Goal: Task Accomplishment & Management: Use online tool/utility

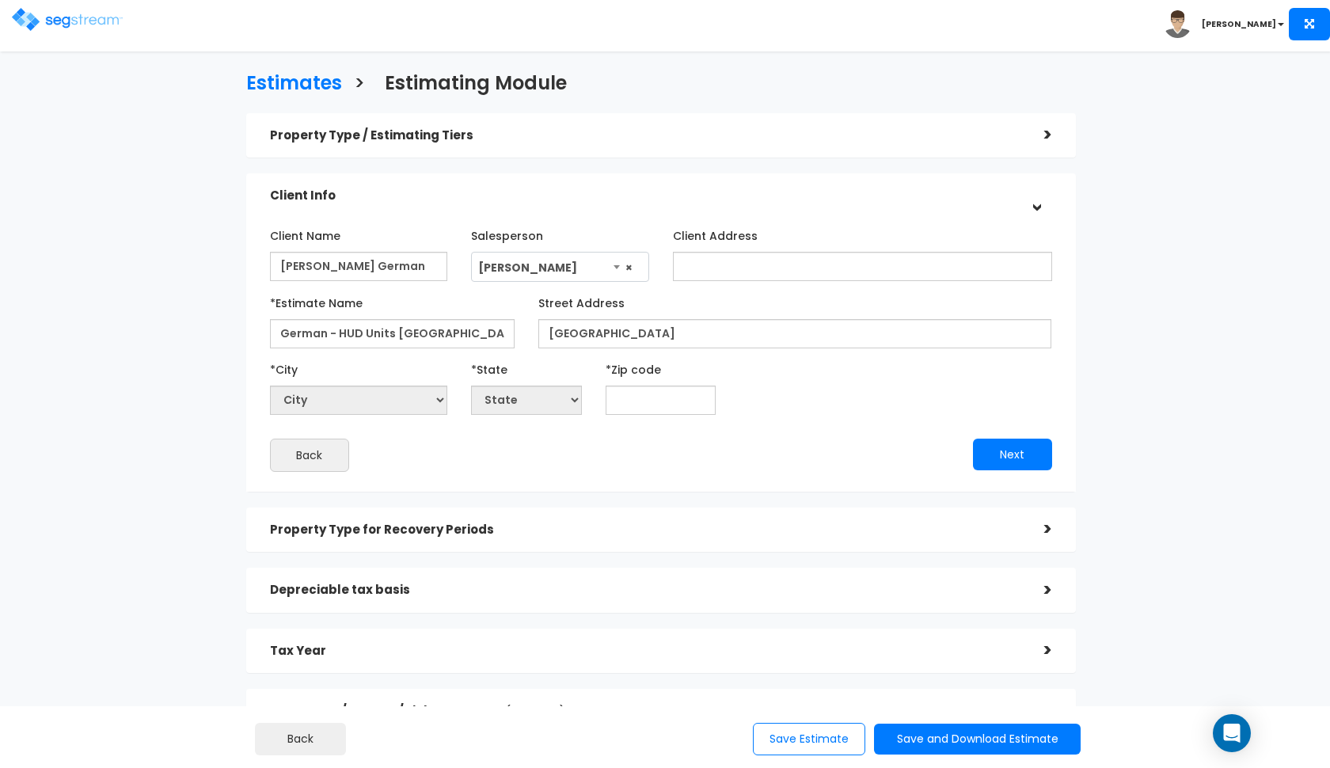
select select "190"
type input "German - HUD Units [GEOGRAPHIC_DATA]"
drag, startPoint x: 619, startPoint y: 331, endPoint x: 516, endPoint y: 331, distance: 102.9
click at [516, 331] on div "*Estimate Name German - HUD Units [GEOGRAPHIC_DATA] Street Address [GEOGRAPHIC_…" at bounding box center [661, 319] width 806 height 59
type input "[GEOGRAPHIC_DATA]"
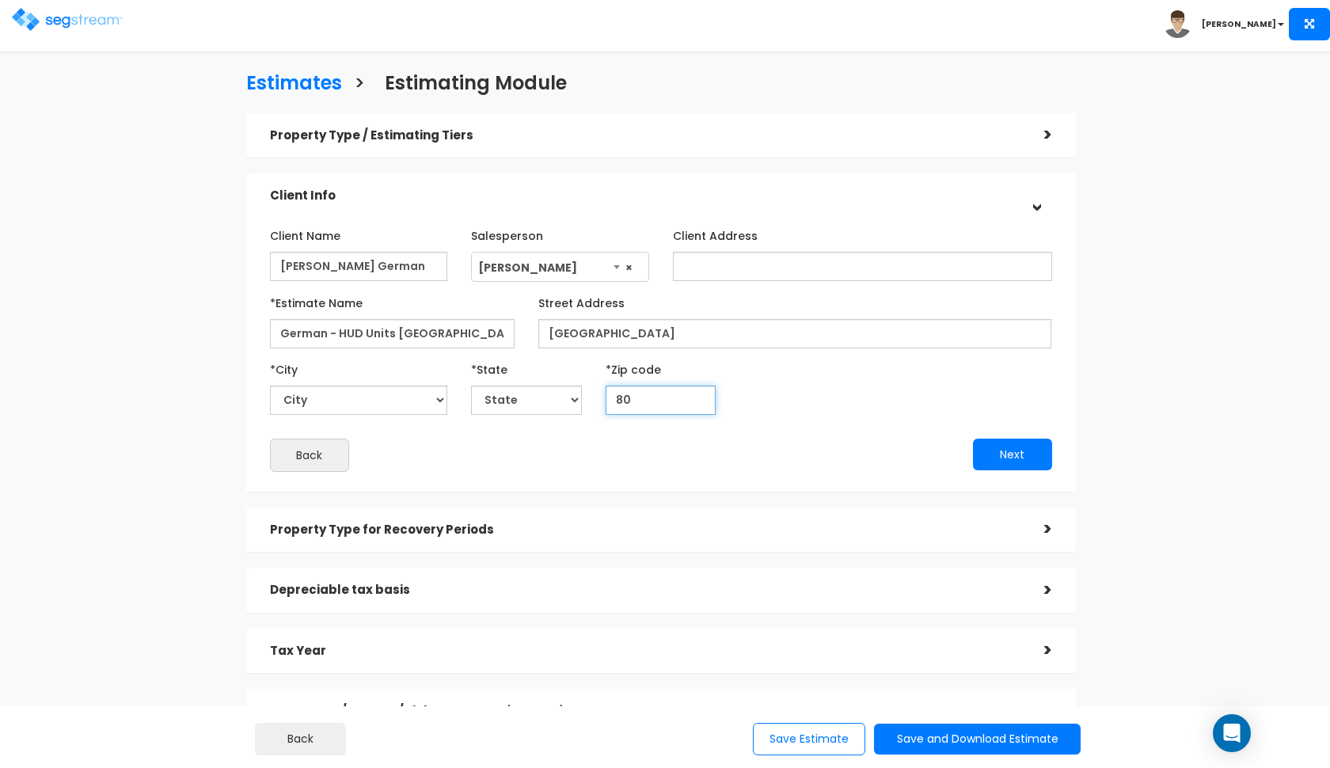
type input "807"
select select "CO"
type input "80758"
click at [1016, 455] on button "Next" at bounding box center [1012, 455] width 79 height 32
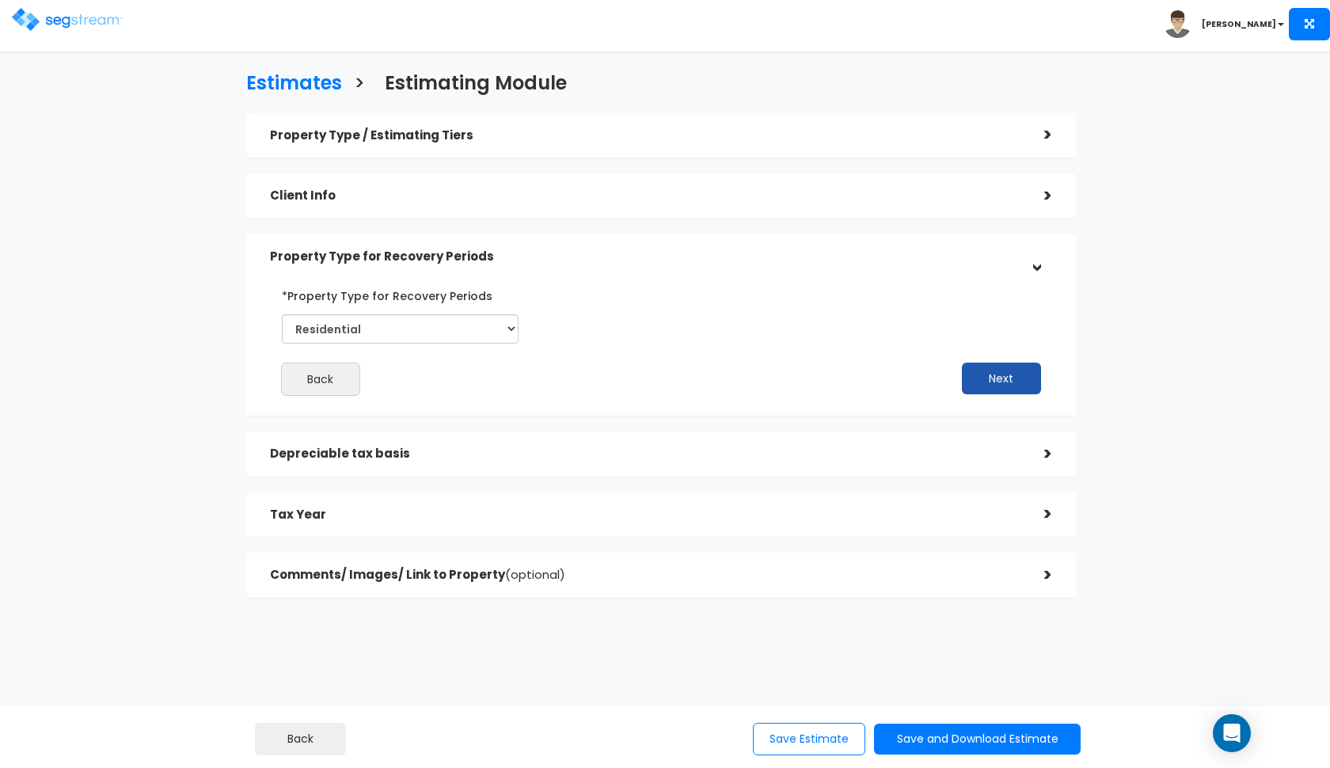
click at [982, 370] on button "Next" at bounding box center [1001, 379] width 79 height 32
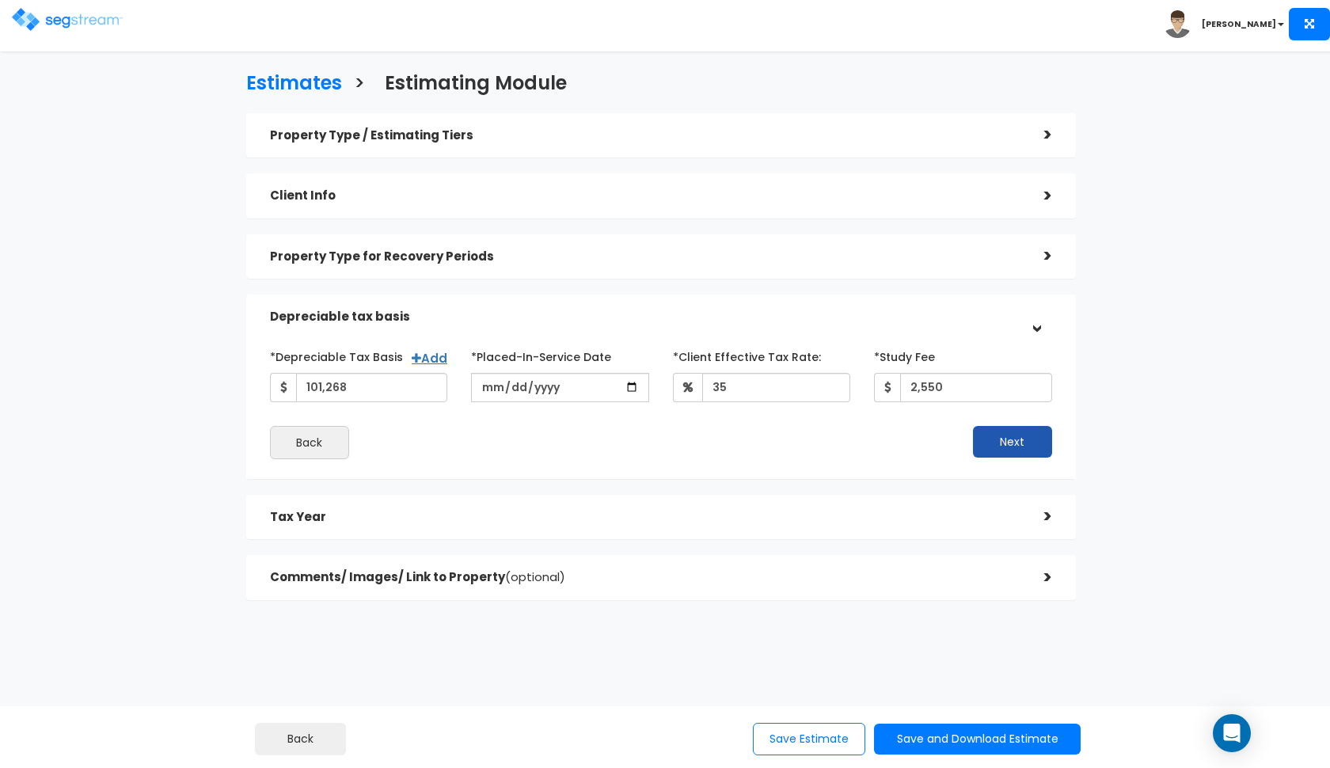
click at [981, 445] on button "Next" at bounding box center [1012, 442] width 79 height 32
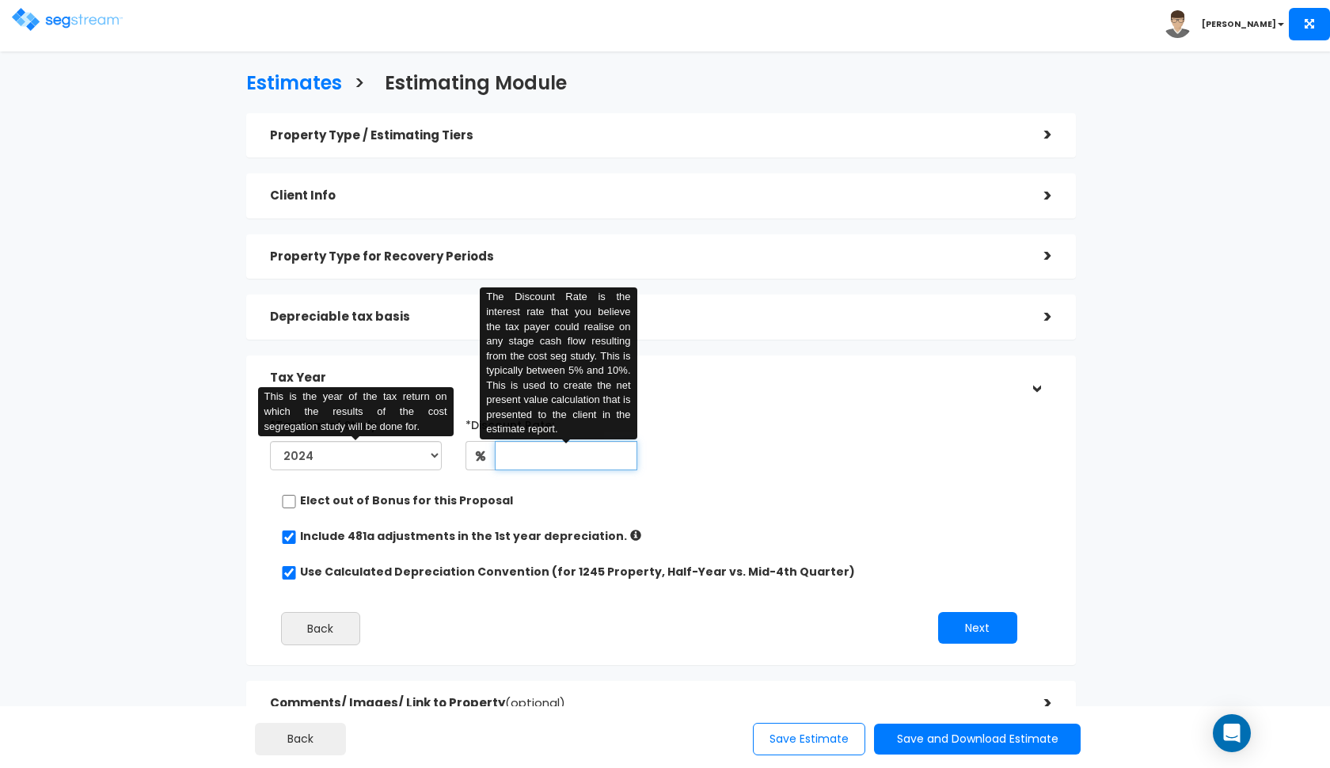
click at [565, 457] on input "text" at bounding box center [566, 455] width 142 height 29
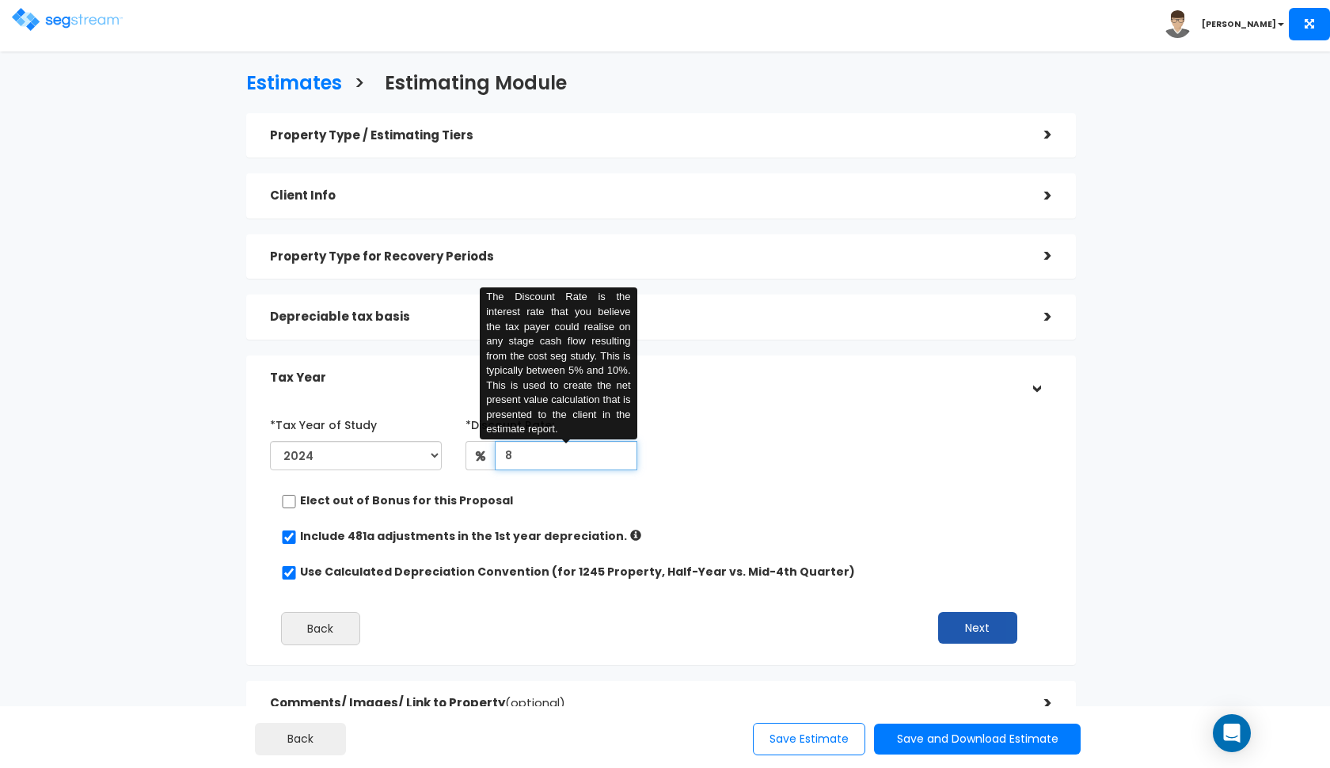
type input "8"
click at [986, 627] on button "Next" at bounding box center [977, 628] width 79 height 32
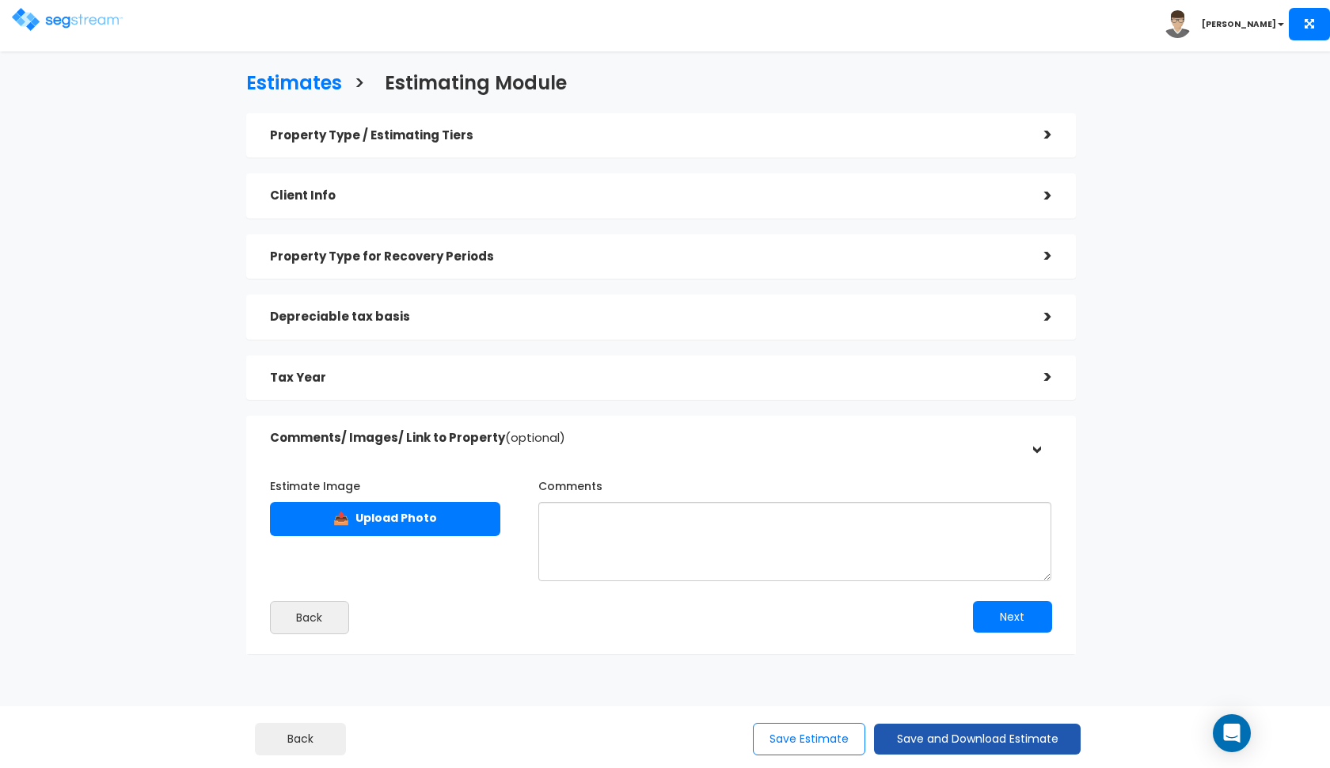
click at [933, 737] on button "Save and Download Estimate" at bounding box center [977, 739] width 207 height 31
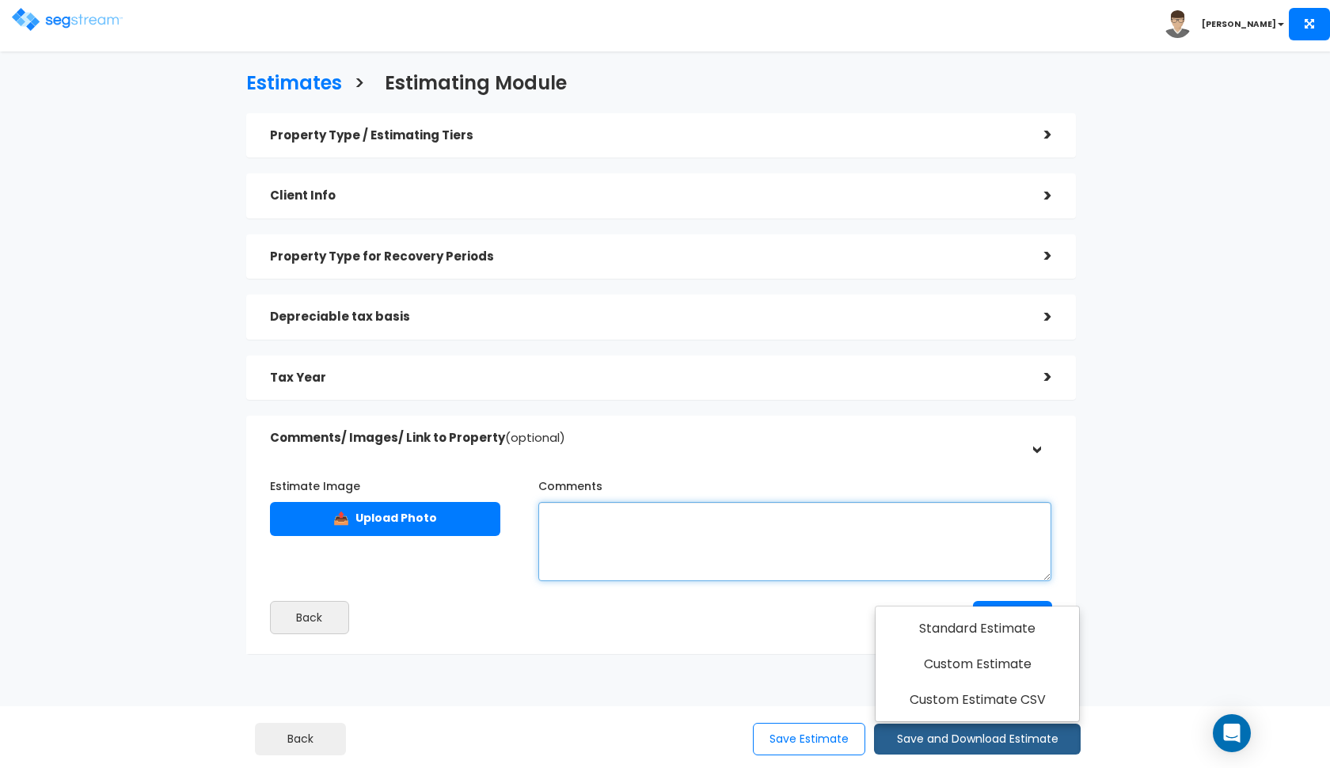
click at [832, 542] on textarea "Comments" at bounding box center [795, 541] width 514 height 79
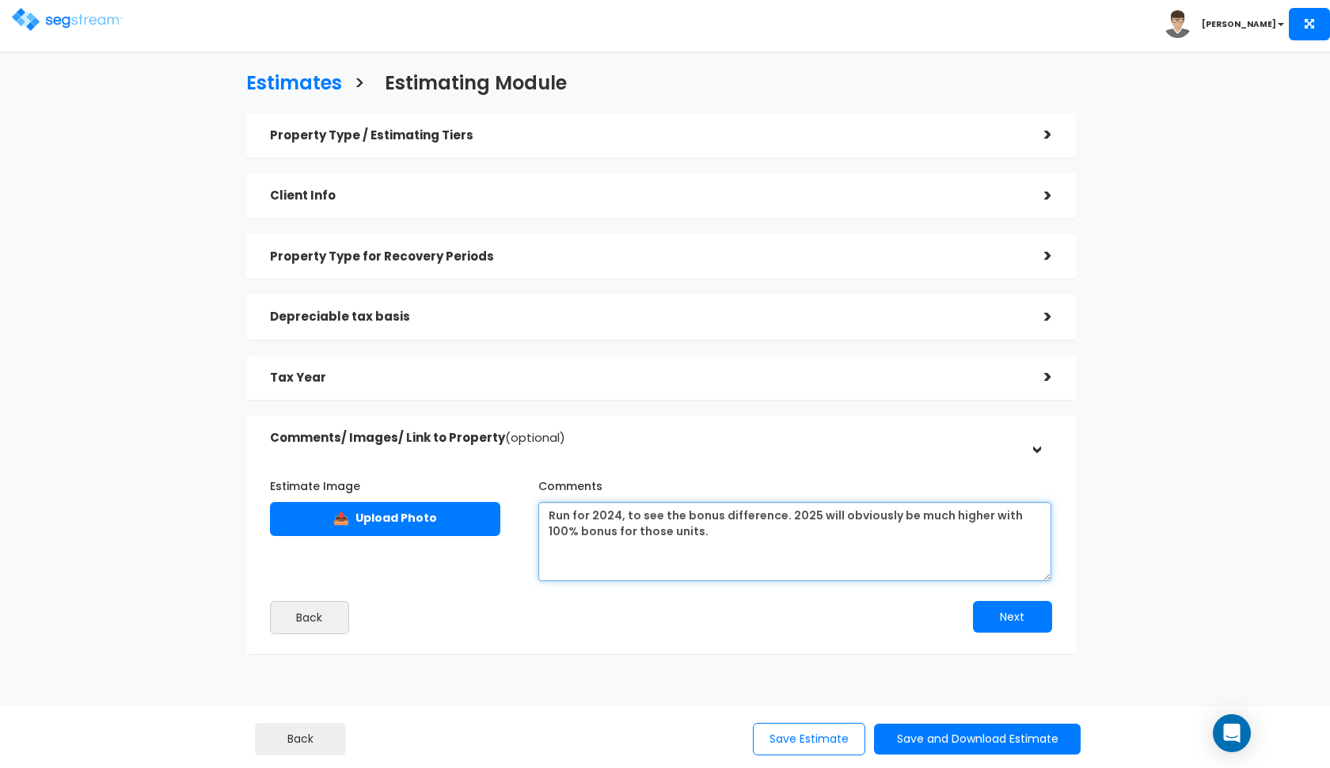
drag, startPoint x: 777, startPoint y: 514, endPoint x: 619, endPoint y: 508, distance: 157.6
click at [619, 508] on textarea "Run for 2024, to see the bonus difference. 2025 will obviously be much higher w…" at bounding box center [795, 541] width 514 height 79
click at [1021, 513] on textarea "Run for 2024. 2025 will obviously be much higher with 100% bonus for those unit…" at bounding box center [795, 541] width 514 height 79
type textarea "Run for 2024. 2025 will obviously be much higher with 100% bonus for those unit…"
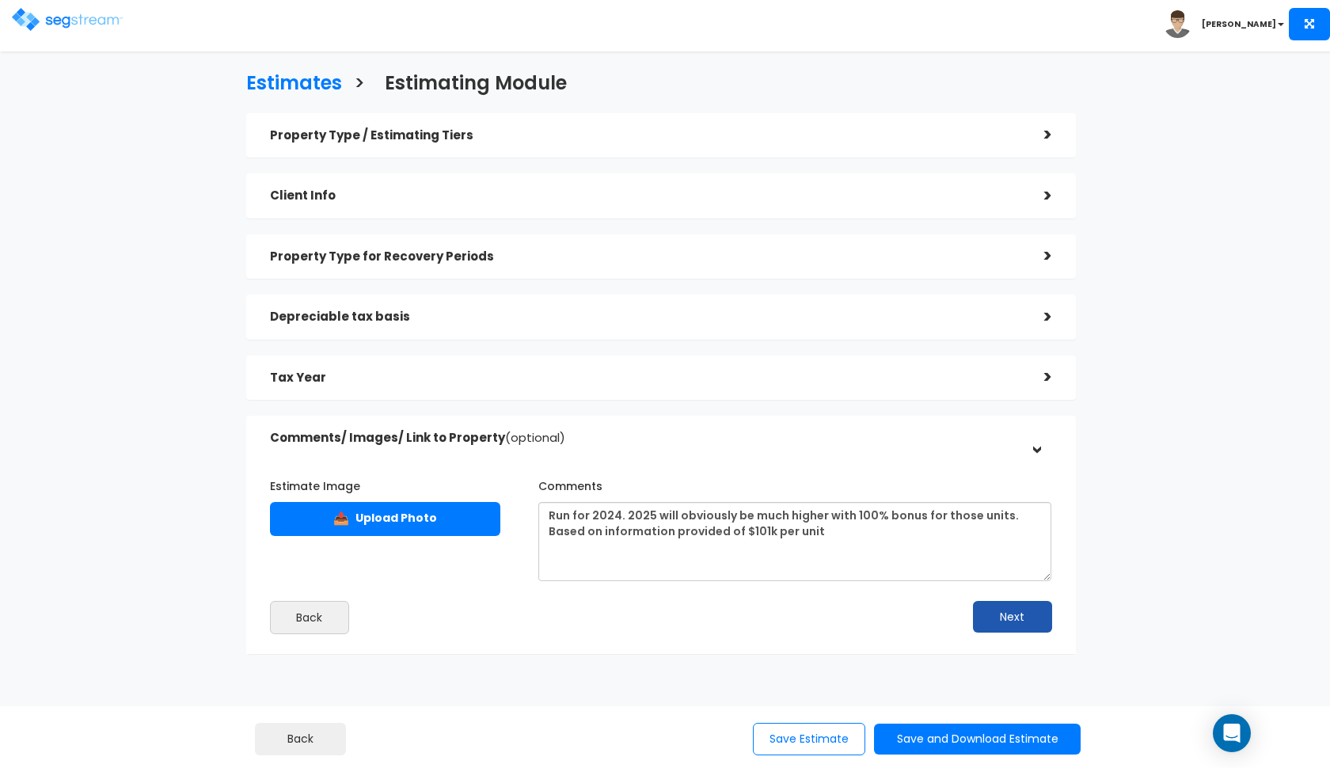
click at [1002, 606] on button "Next" at bounding box center [1012, 617] width 79 height 32
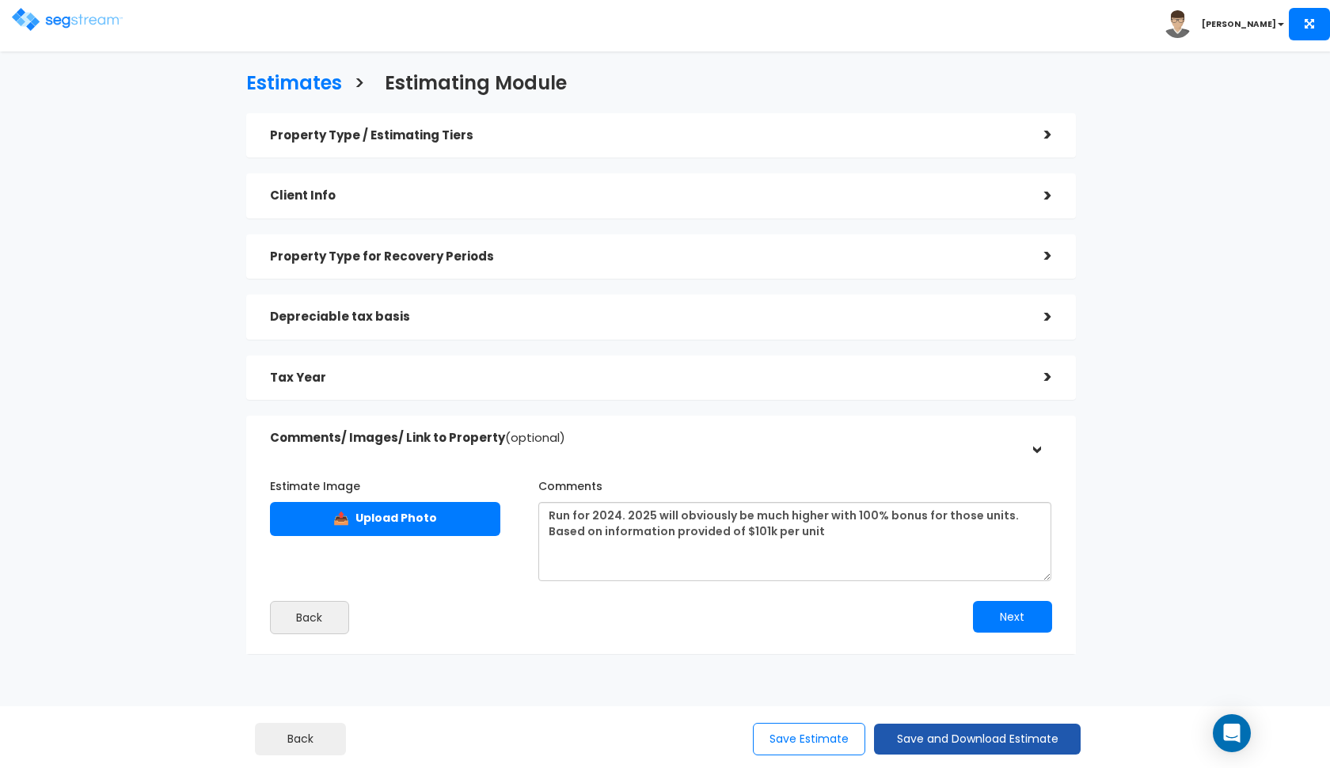
click at [929, 749] on button "Save and Download Estimate" at bounding box center [977, 739] width 207 height 31
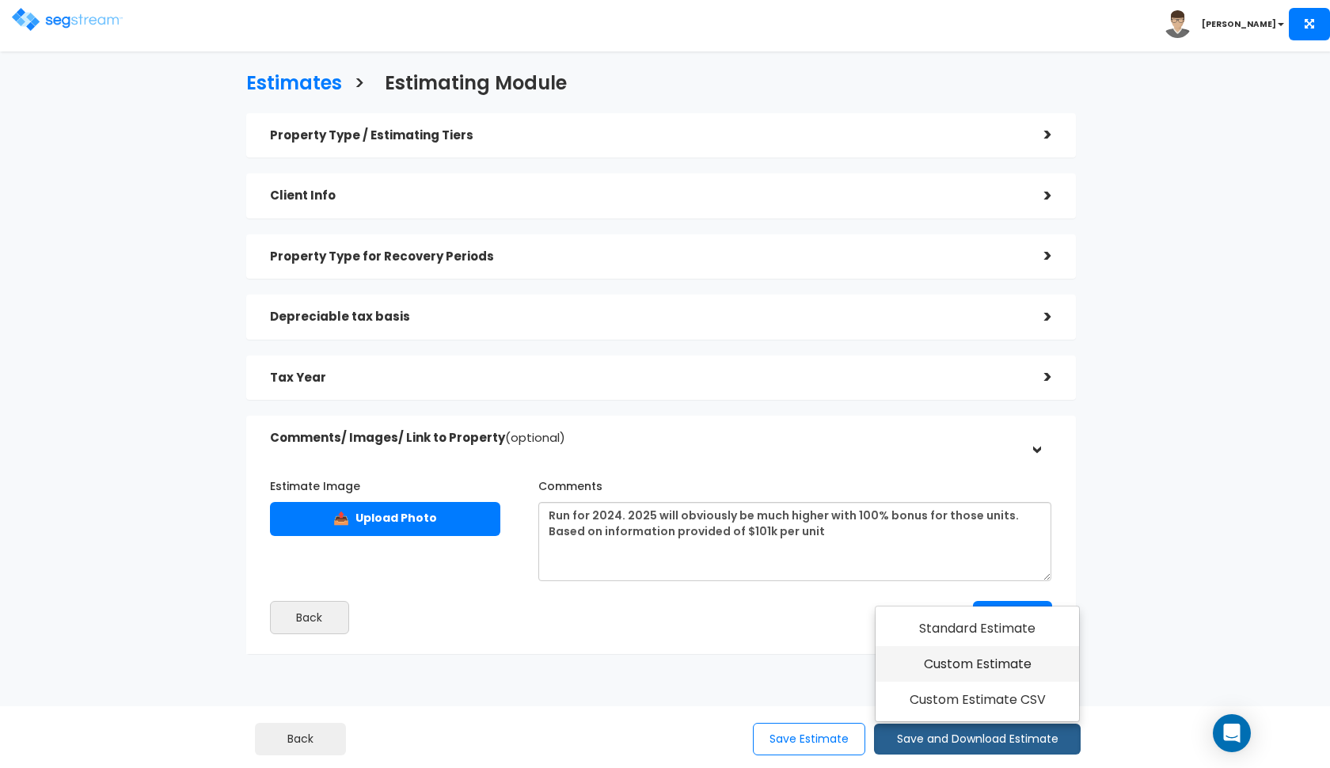
click at [962, 678] on link "Custom Estimate" at bounding box center [977, 664] width 203 height 36
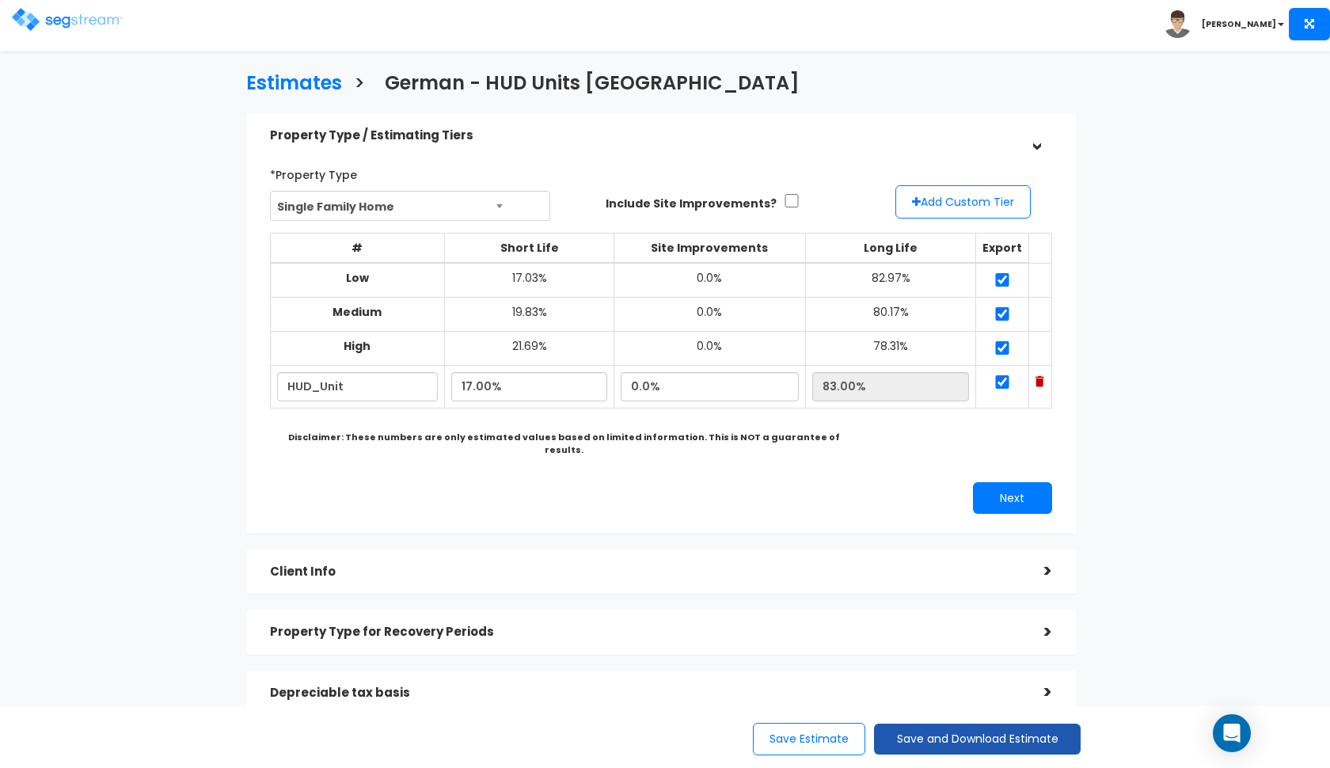
click at [947, 740] on button "Save and Download Estimate" at bounding box center [977, 739] width 207 height 31
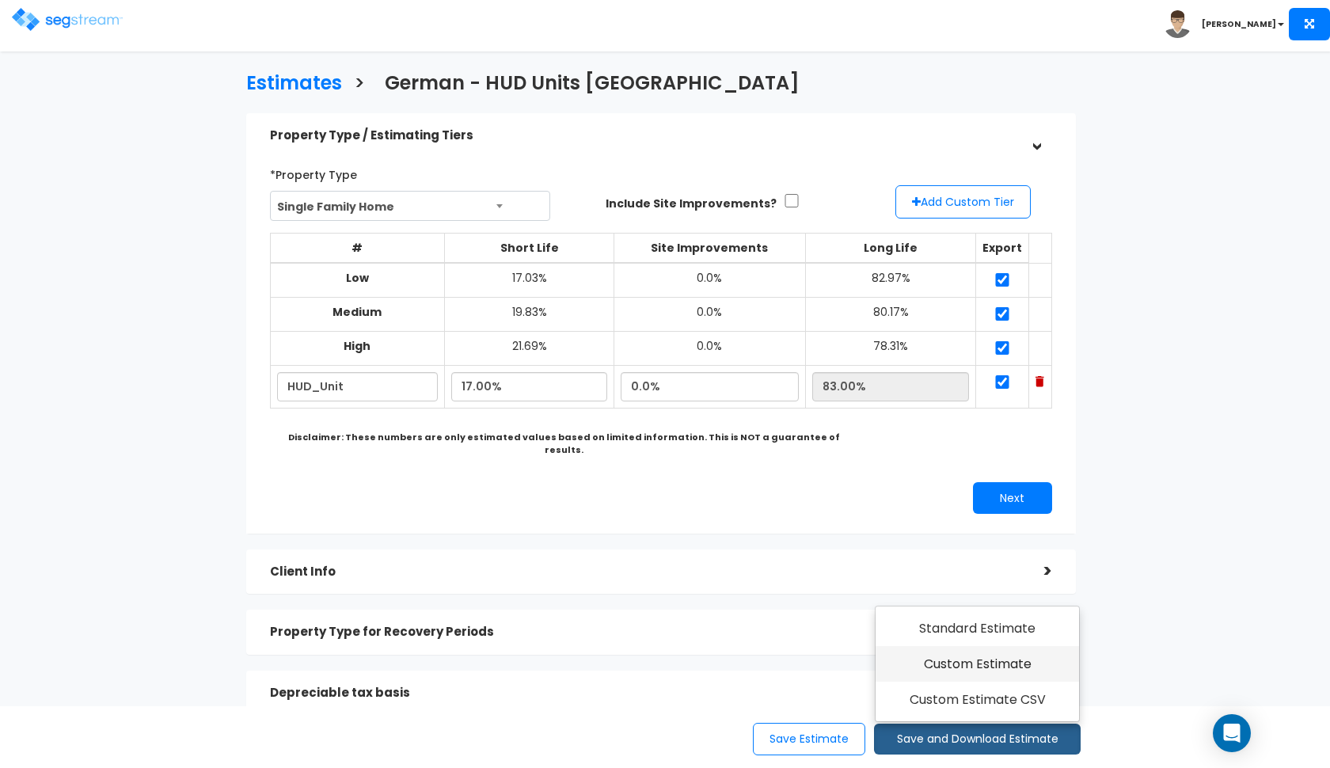
click at [975, 672] on link "Custom Estimate" at bounding box center [977, 664] width 203 height 36
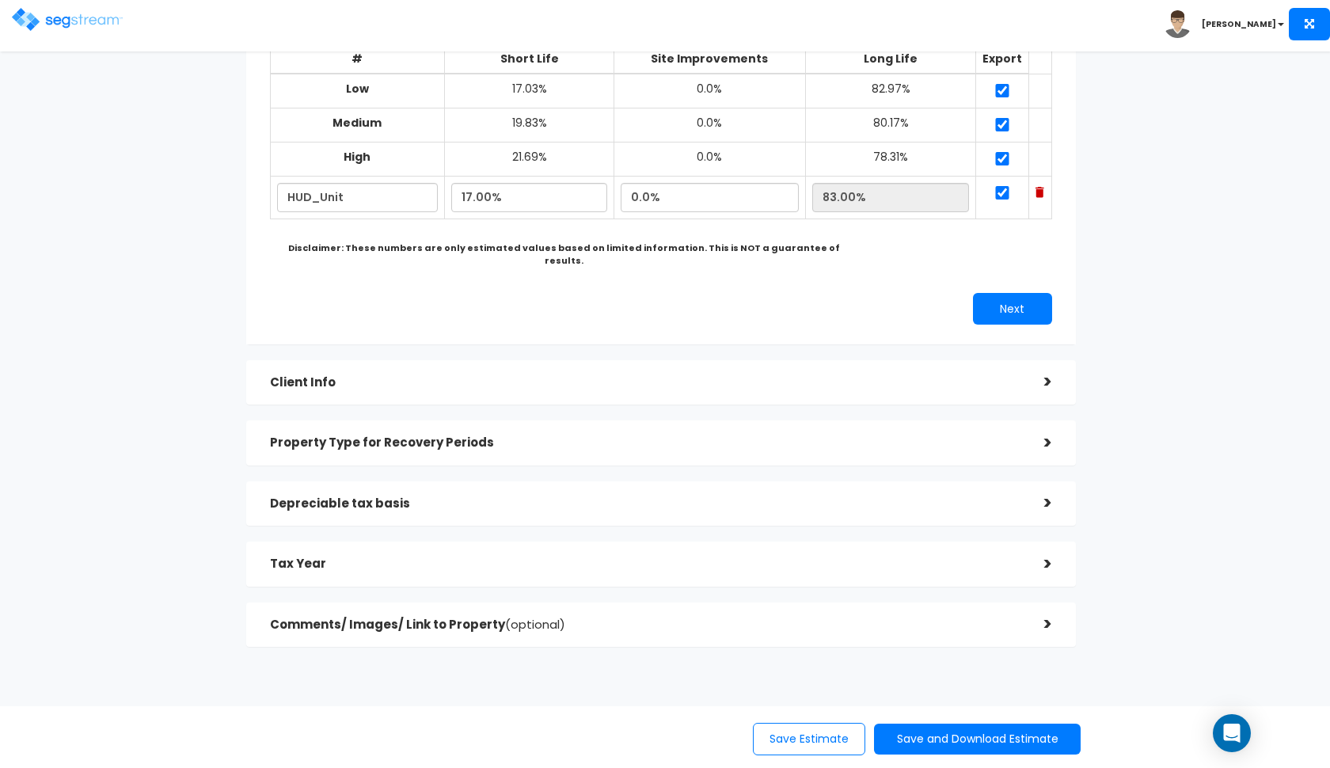
click at [541, 497] on h5 "Depreciable tax basis" at bounding box center [645, 503] width 750 height 13
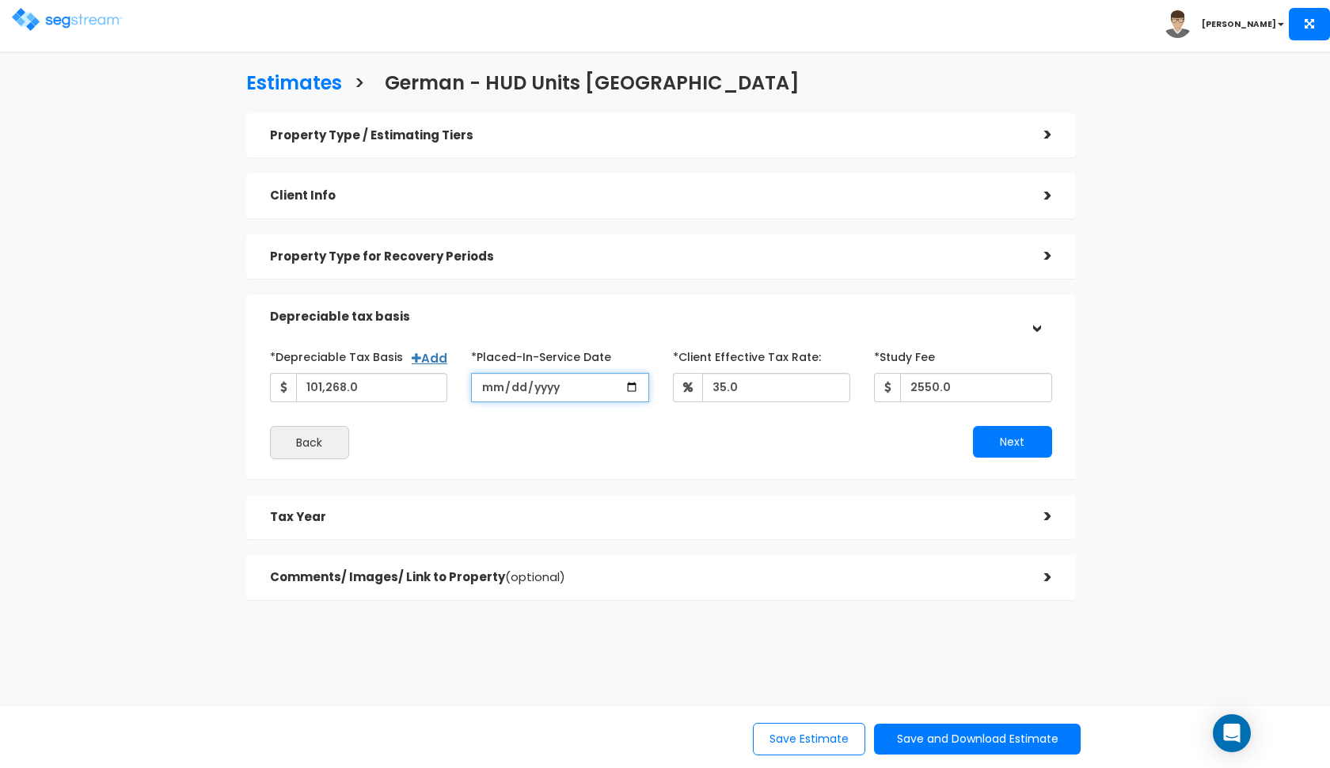
click at [491, 386] on input "[DATE]" at bounding box center [560, 387] width 178 height 29
type input "2025-01-31"
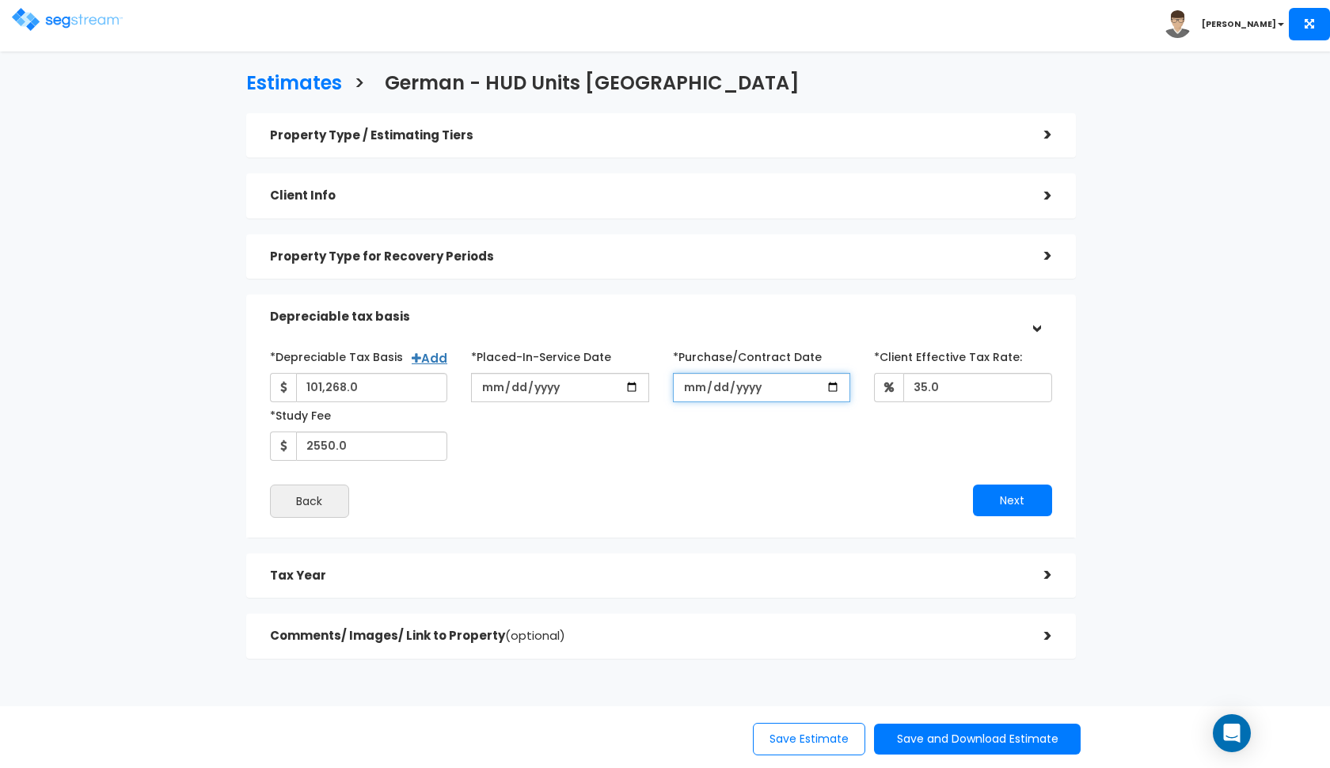
click at [686, 390] on input "*Purchase/Contract Date" at bounding box center [762, 387] width 178 height 29
type input "2025-01-31"
click at [596, 489] on div "Back" at bounding box center [459, 500] width 403 height 33
click at [1004, 499] on button "Next" at bounding box center [1012, 500] width 79 height 32
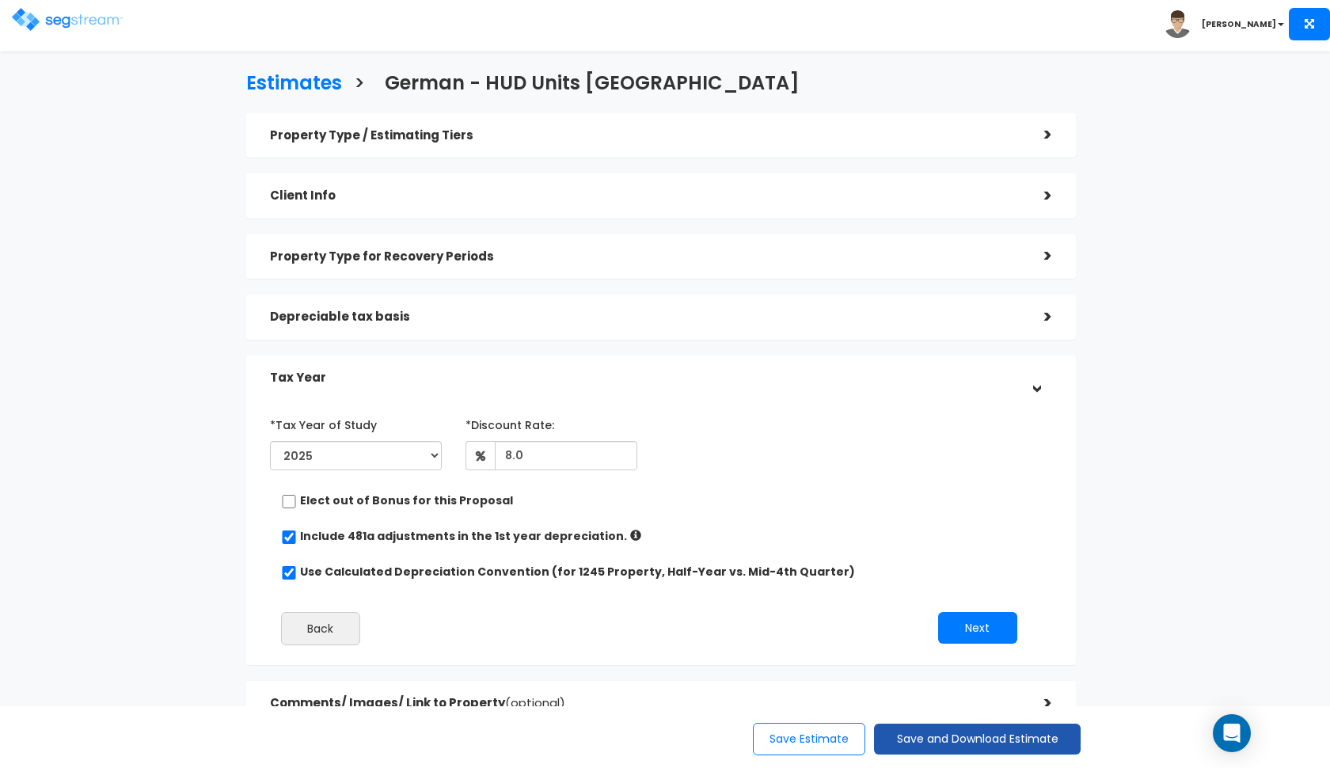
click at [942, 740] on button "Save and Download Estimate" at bounding box center [977, 739] width 207 height 31
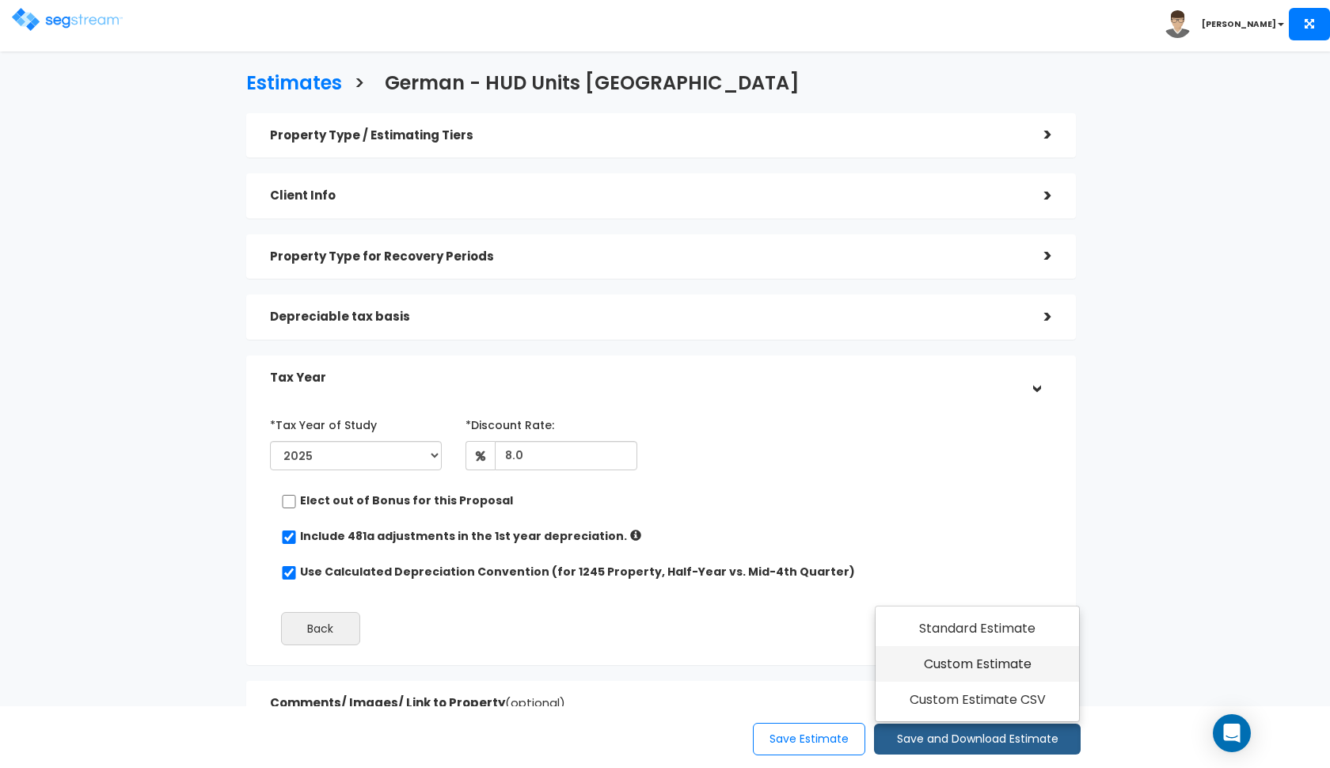
click at [986, 670] on link "Custom Estimate" at bounding box center [977, 664] width 203 height 36
